Goal: Task Accomplishment & Management: Manage account settings

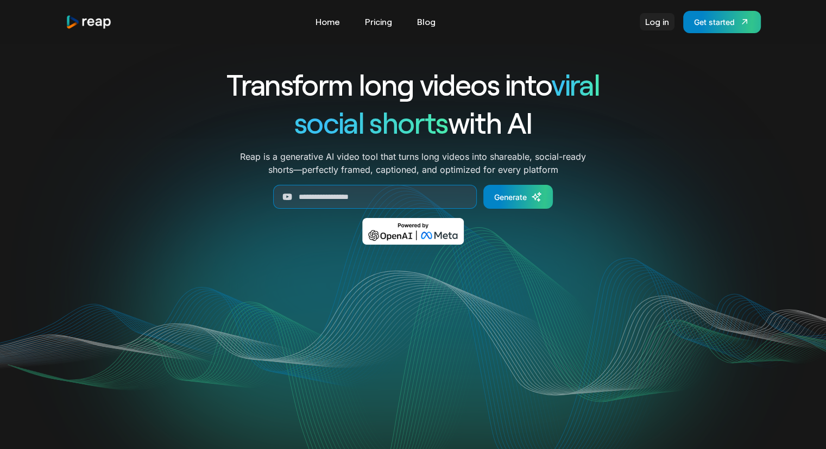
click at [652, 26] on link "Log in" at bounding box center [657, 21] width 35 height 17
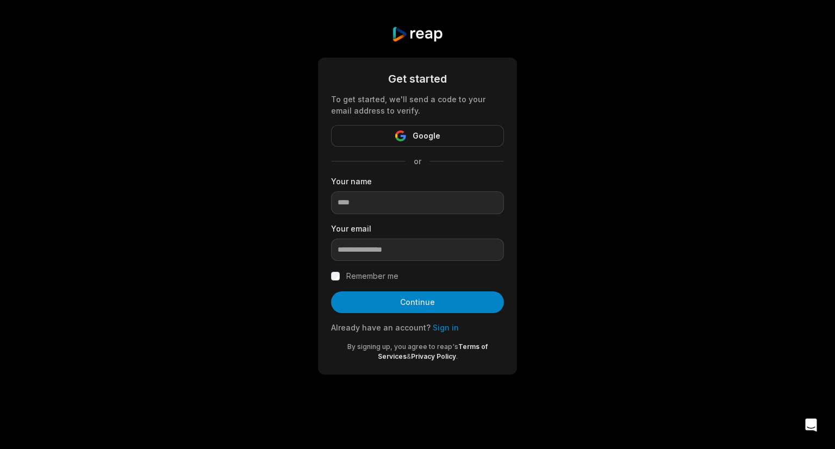
click at [441, 327] on link "Sign in" at bounding box center [445, 327] width 26 height 9
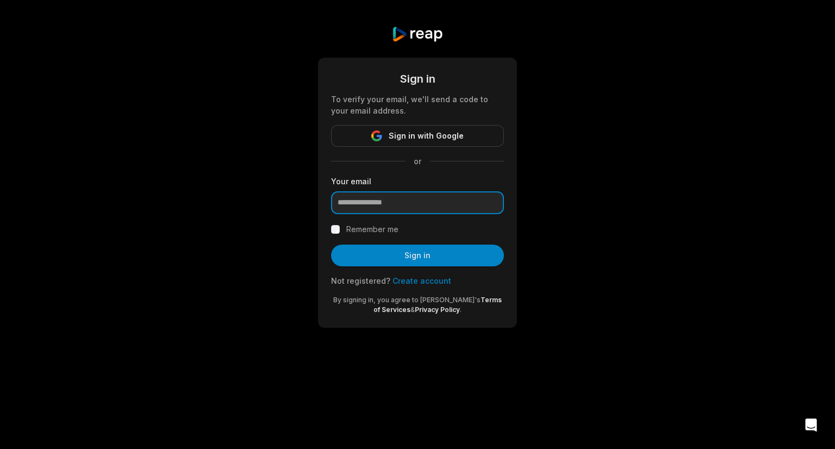
click at [414, 203] on input "email" at bounding box center [417, 202] width 173 height 23
type input "**********"
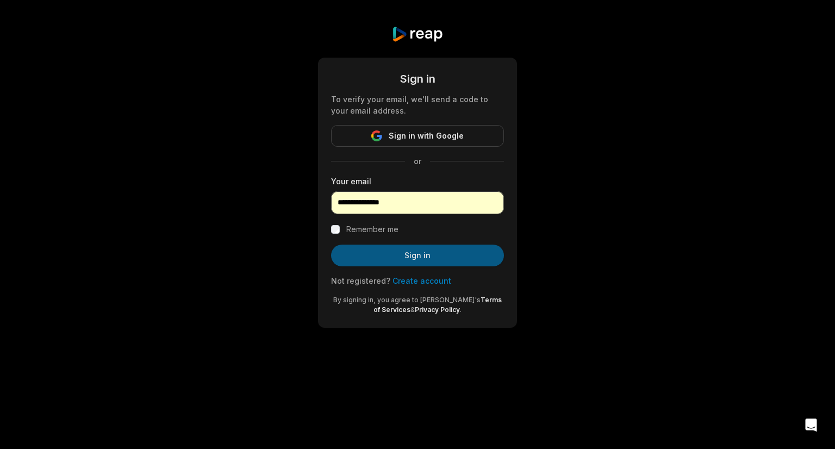
click at [408, 252] on button "Sign in" at bounding box center [417, 255] width 173 height 22
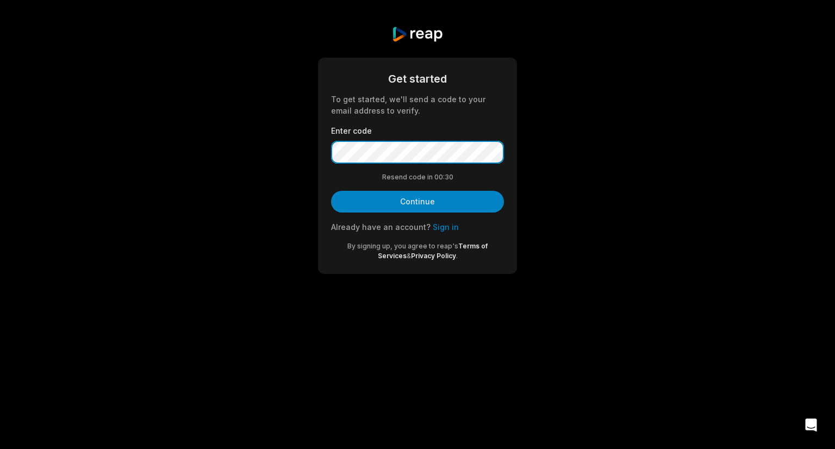
click at [331, 191] on button "Continue" at bounding box center [417, 202] width 173 height 22
